Goal: Information Seeking & Learning: Check status

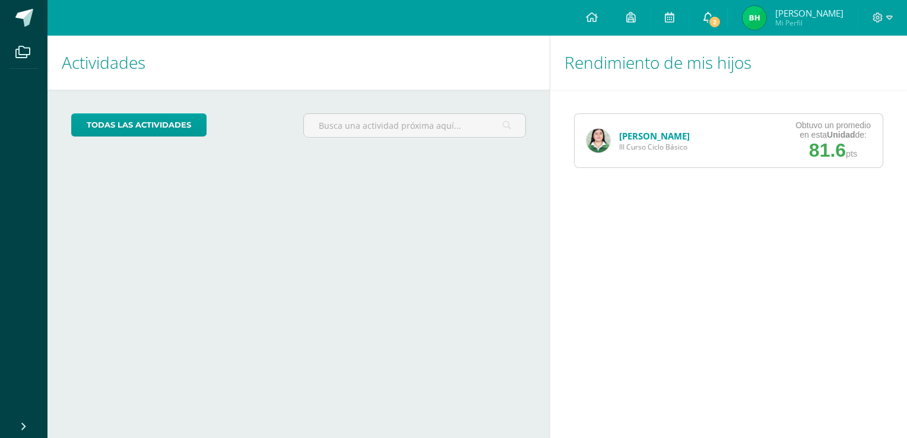
click at [713, 18] on icon at bounding box center [709, 17] width 10 height 11
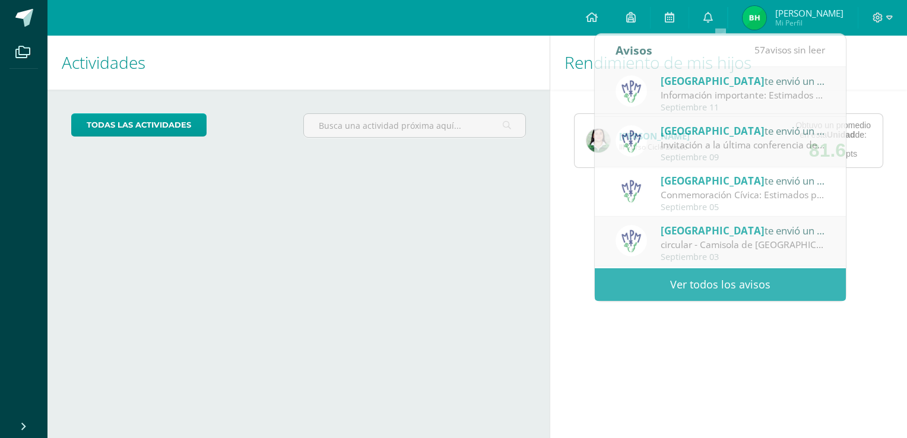
click at [704, 348] on div "Rendimiento de mis hijos Dana Mansilla III Curso Ciclo Básico Obtuvo un promedi…" at bounding box center [731, 237] width 362 height 403
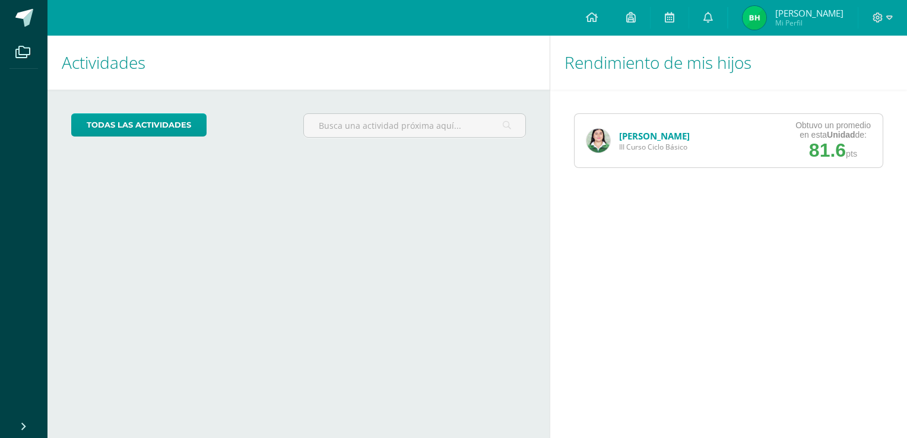
click at [636, 135] on link "[PERSON_NAME]" at bounding box center [654, 136] width 71 height 12
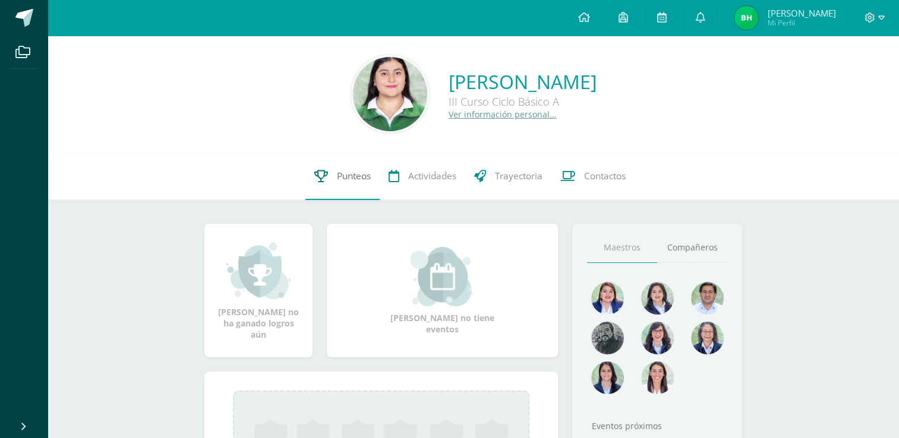
click at [357, 176] on span "Punteos" at bounding box center [354, 176] width 34 height 12
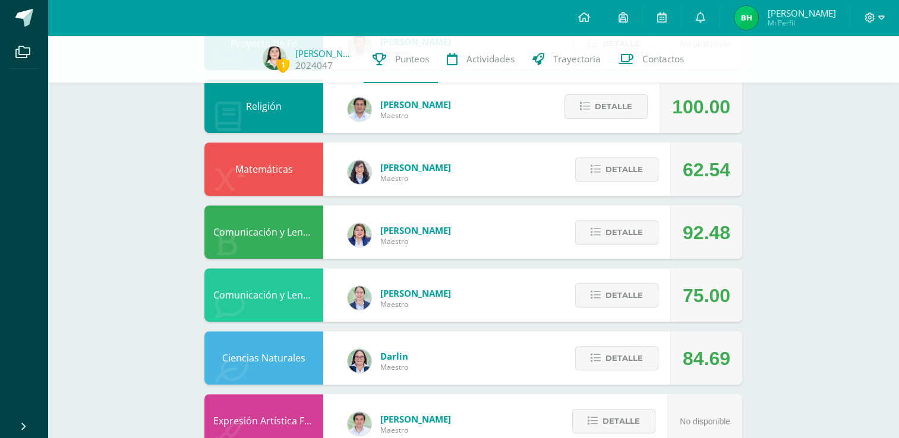
scroll to position [393, 0]
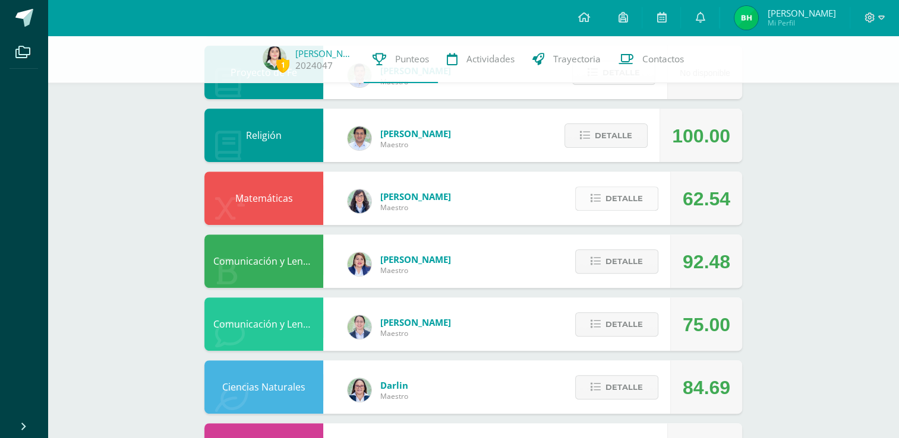
click at [609, 205] on span "Detalle" at bounding box center [623, 199] width 37 height 22
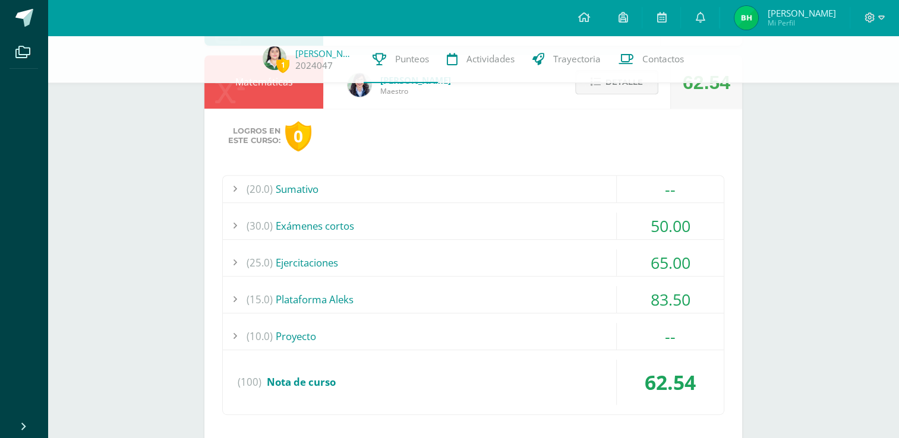
scroll to position [511, 0]
click at [475, 230] on div "(30.0) Exámenes cortos" at bounding box center [473, 224] width 501 height 27
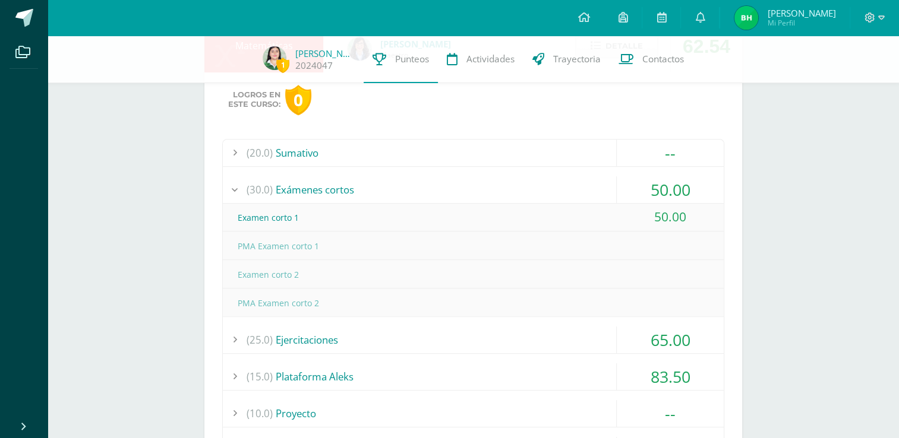
scroll to position [546, 0]
click at [447, 191] on div "(30.0) Exámenes cortos" at bounding box center [473, 189] width 501 height 27
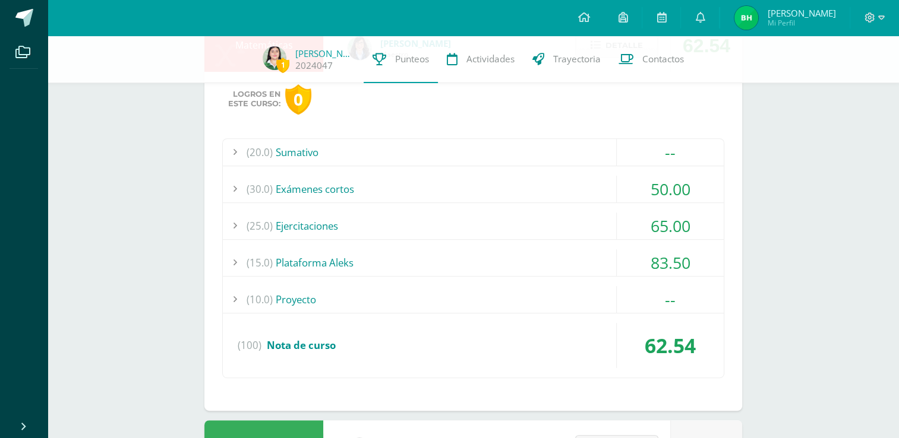
click at [558, 233] on div "(25.0) Ejercitaciones" at bounding box center [473, 226] width 501 height 27
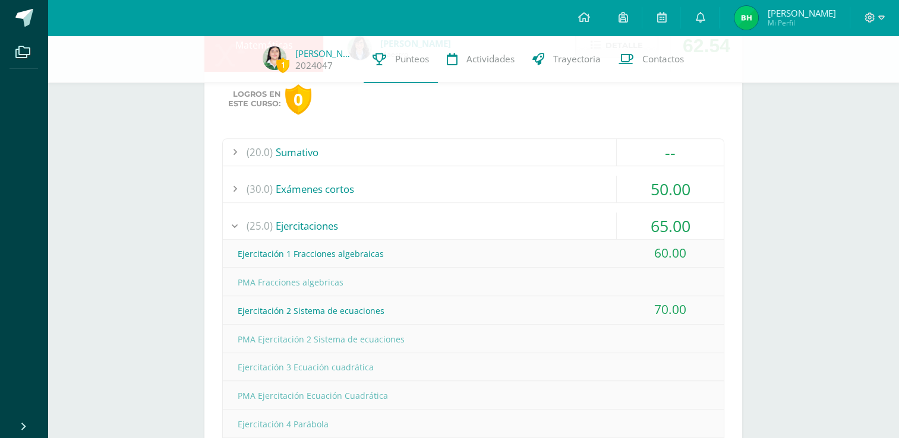
click at [558, 233] on div "(25.0) Ejercitaciones" at bounding box center [473, 226] width 501 height 27
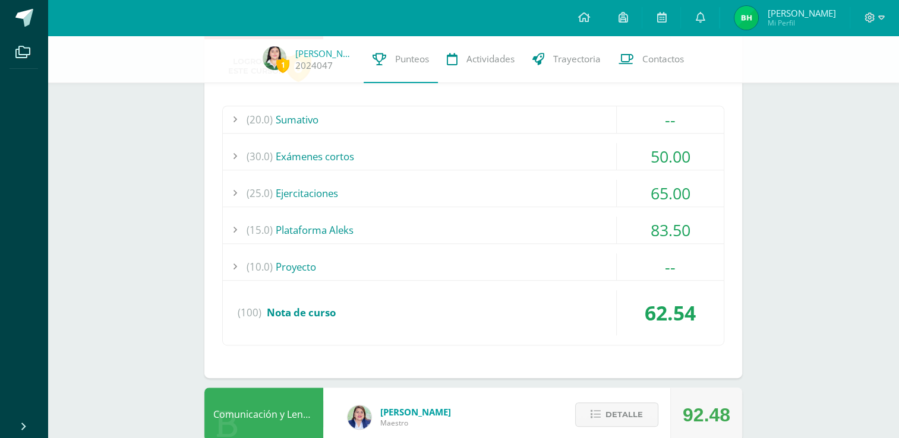
scroll to position [586, 0]
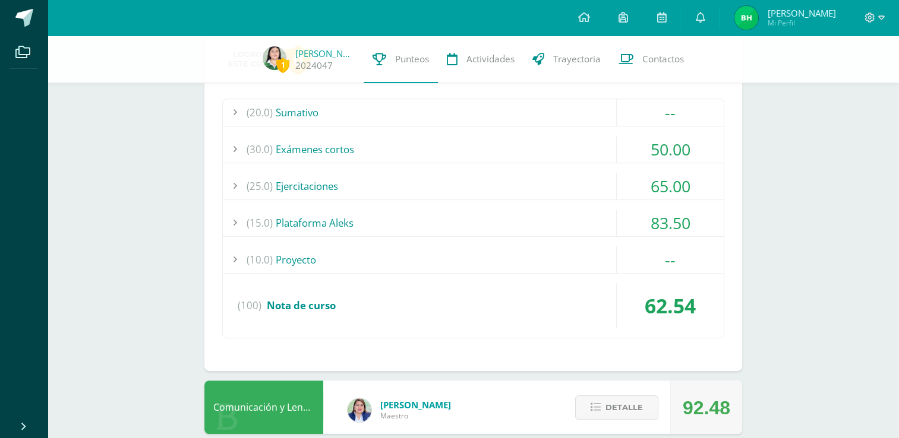
click at [533, 224] on div "(15.0) Plataforma Aleks" at bounding box center [473, 223] width 501 height 27
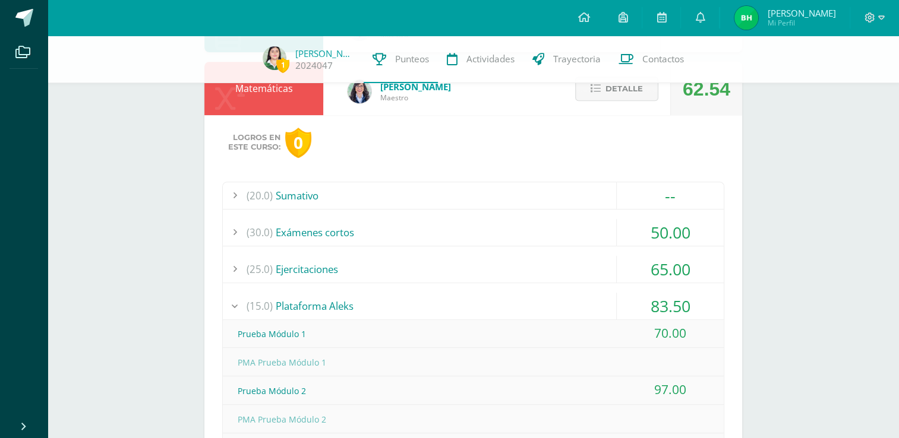
scroll to position [502, 0]
click at [540, 305] on div "(15.0) Plataforma Aleks" at bounding box center [473, 307] width 501 height 27
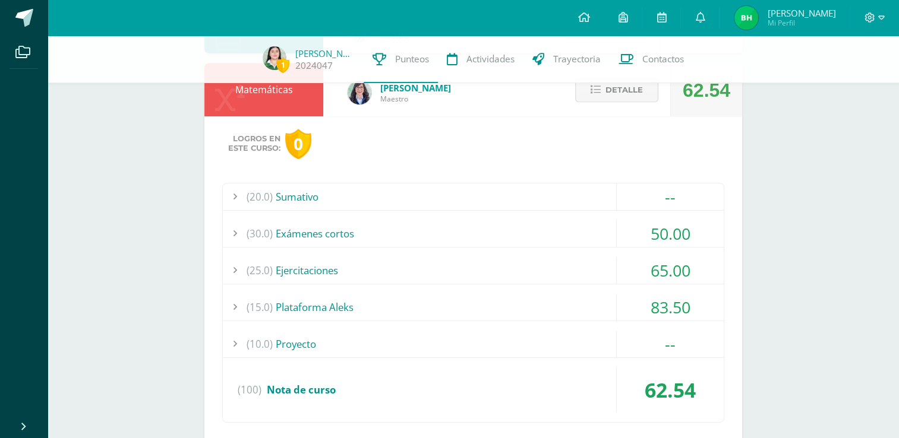
click at [476, 226] on div "(30.0) Exámenes cortos" at bounding box center [473, 233] width 501 height 27
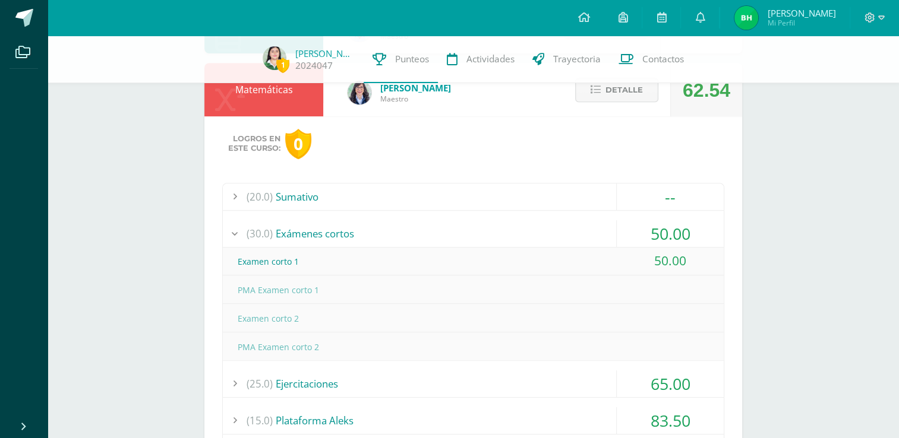
scroll to position [524, 0]
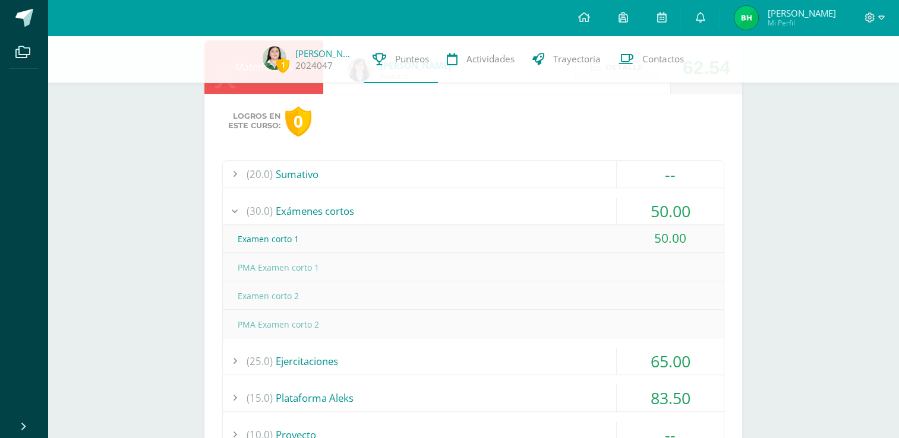
click at [484, 208] on div "(30.0) Exámenes cortos" at bounding box center [473, 211] width 501 height 27
